Goal: Find specific page/section: Find specific page/section

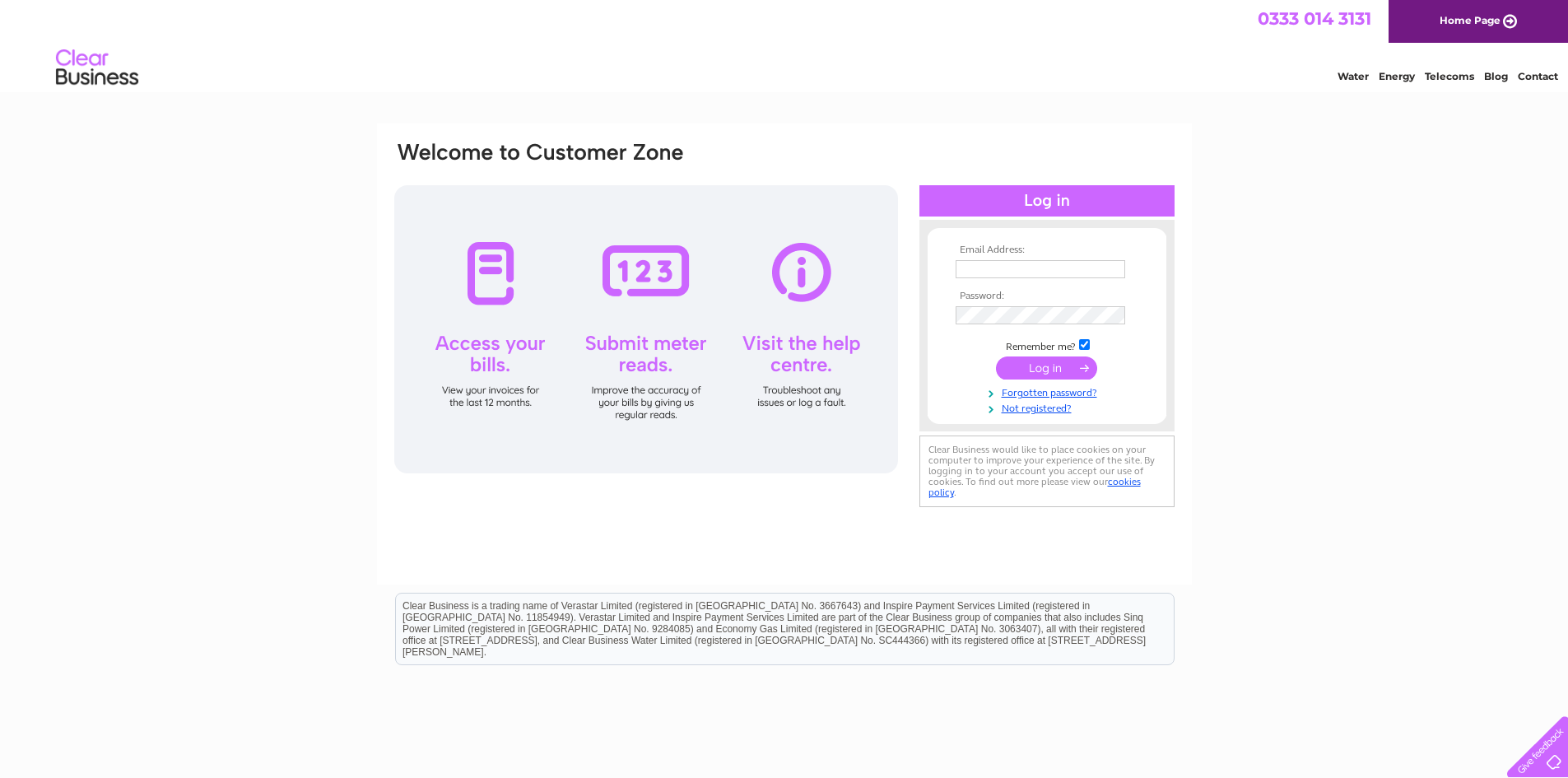
type input "mounthawkeholidays@gmail.com"
click at [1051, 369] on input "submit" at bounding box center [1046, 368] width 101 height 23
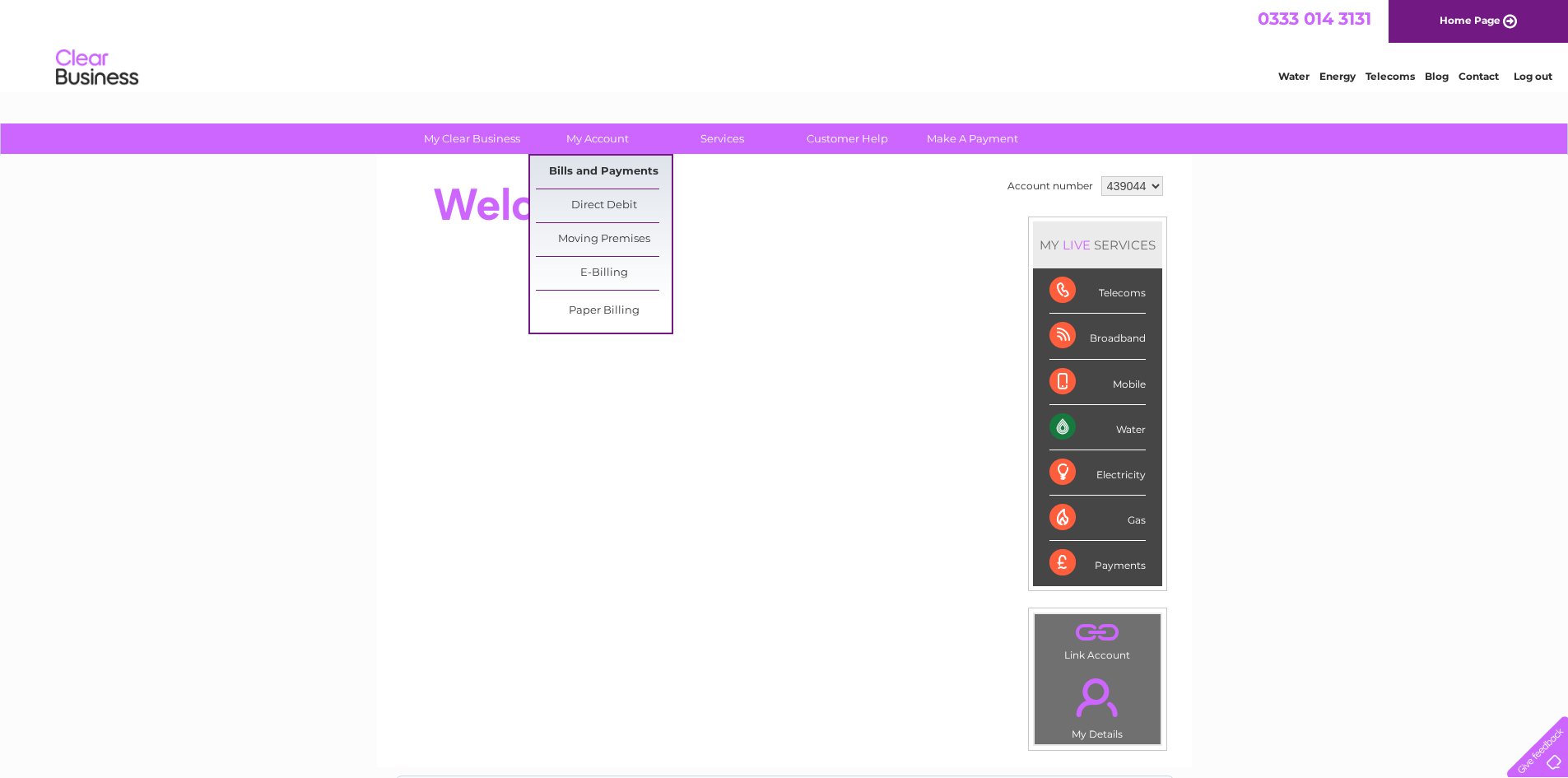
click at [583, 168] on link "Bills and Payments" at bounding box center [603, 171] width 135 height 33
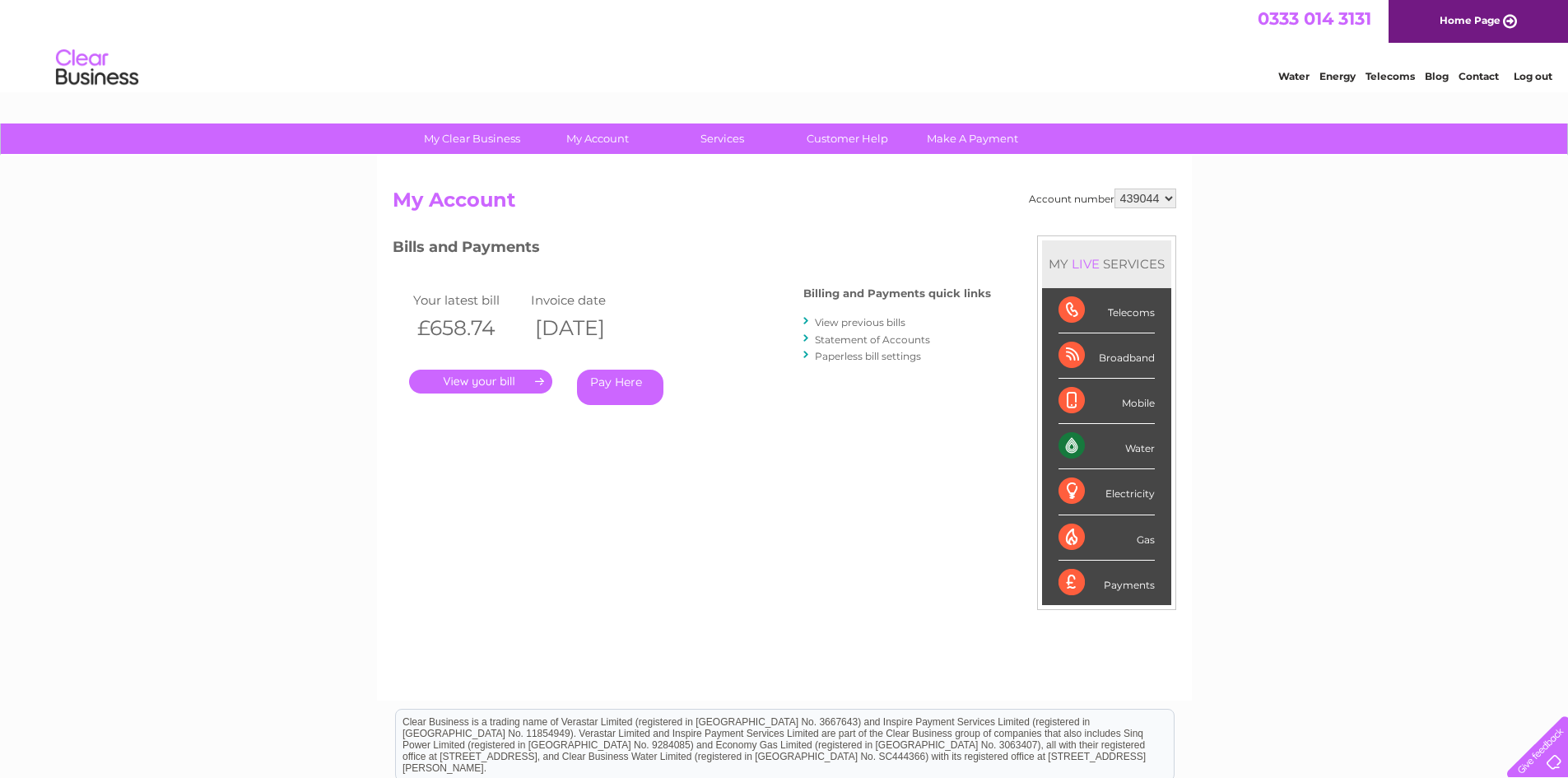
click at [490, 380] on link "." at bounding box center [480, 380] width 143 height 24
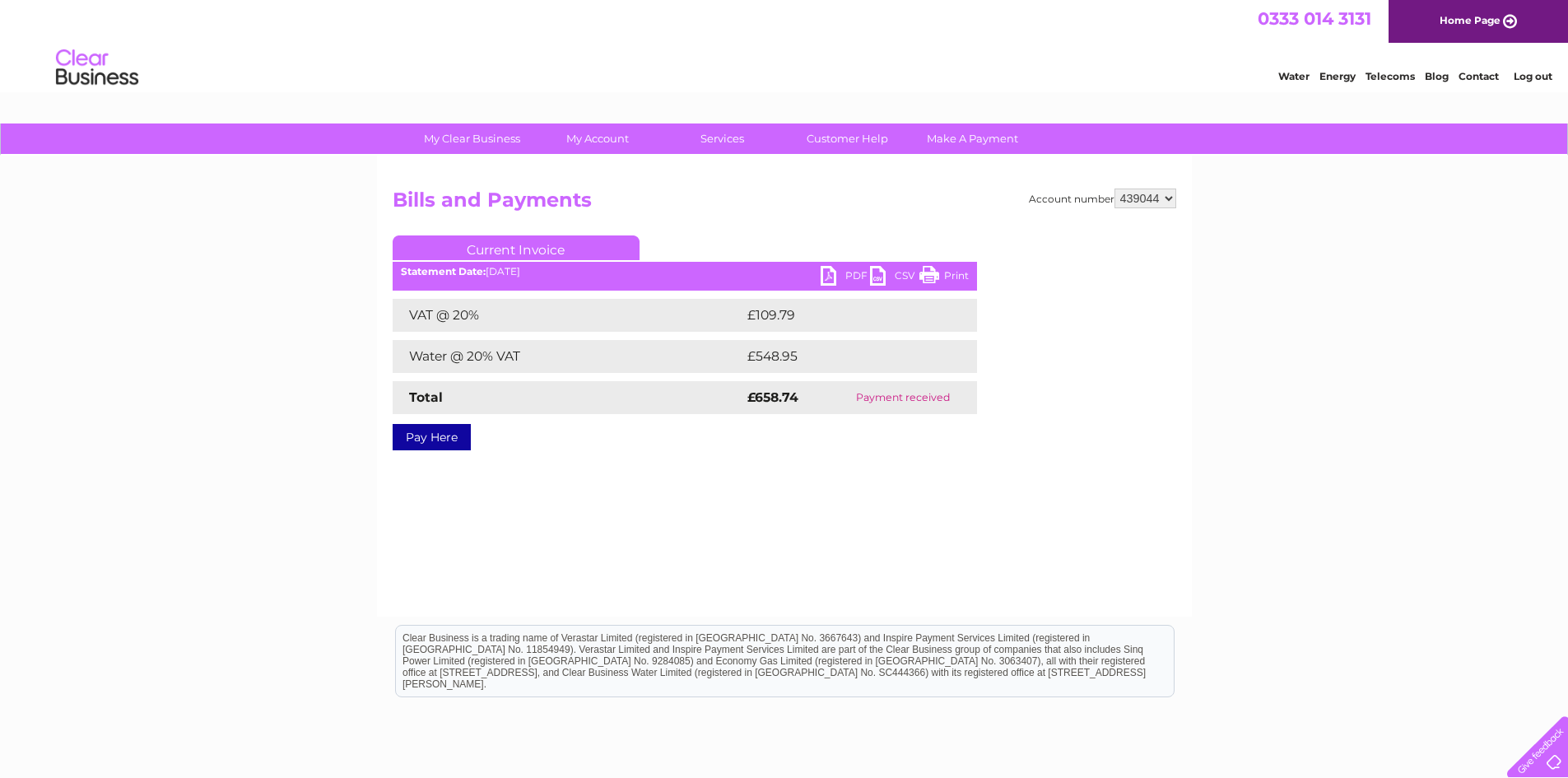
click at [846, 274] on link "PDF" at bounding box center [845, 277] width 49 height 24
